Goal: Information Seeking & Learning: Learn about a topic

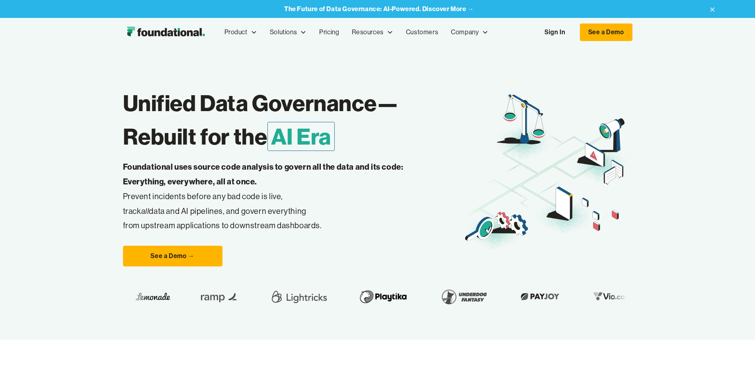
click at [192, 184] on strong "Foundational uses source code analysis to govern all the data and its code: Eve…" at bounding box center [263, 174] width 281 height 25
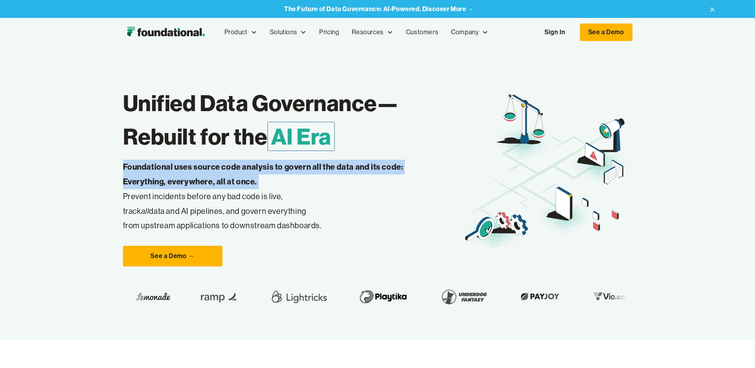
click at [192, 184] on strong "Foundational uses source code analysis to govern all the data and its code: Eve…" at bounding box center [263, 174] width 281 height 25
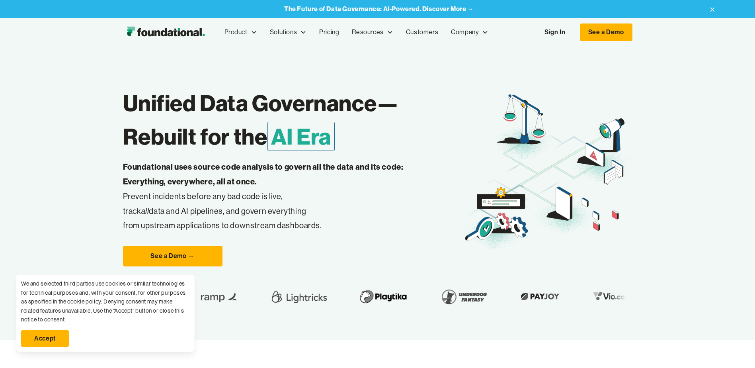
drag, startPoint x: 192, startPoint y: 184, endPoint x: 171, endPoint y: 208, distance: 31.3
click at [171, 208] on p "Foundational uses source code analysis to govern all the data and its code: Eve…" at bounding box center [276, 196] width 306 height 73
drag, startPoint x: 171, startPoint y: 208, endPoint x: 254, endPoint y: 223, distance: 83.7
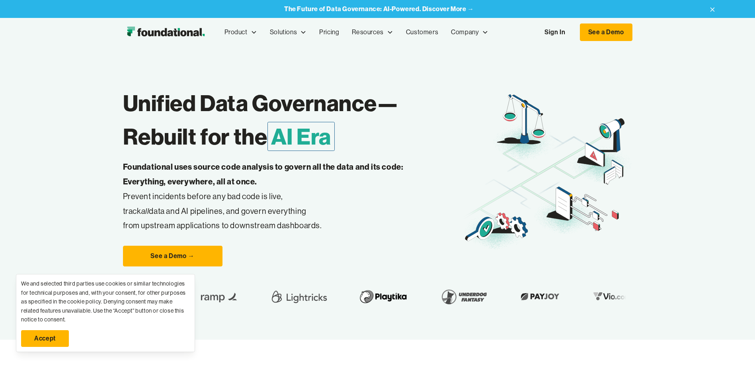
click at [254, 223] on p "Foundational uses source code analysis to govern all the data and its code: Eve…" at bounding box center [276, 196] width 306 height 73
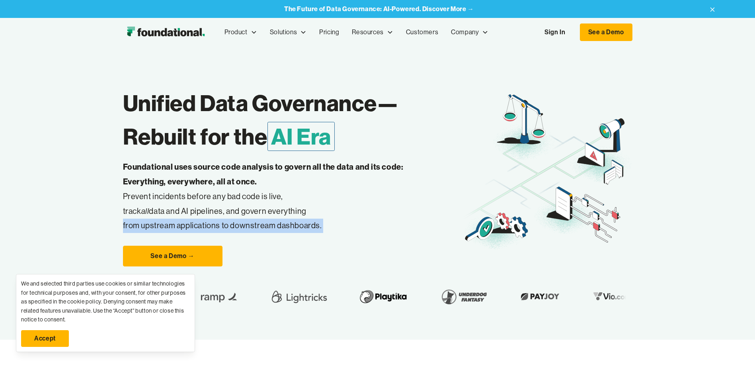
click at [254, 223] on p "Foundational uses source code analysis to govern all the data and its code: Eve…" at bounding box center [276, 196] width 306 height 73
